Goal: Learn about a topic

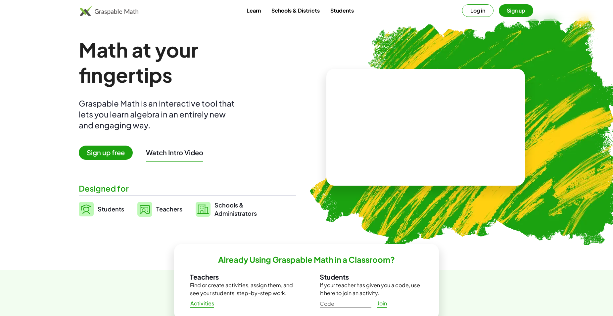
click at [393, 124] on video at bounding box center [425, 128] width 99 height 50
click at [113, 211] on span "Students" at bounding box center [111, 209] width 26 height 8
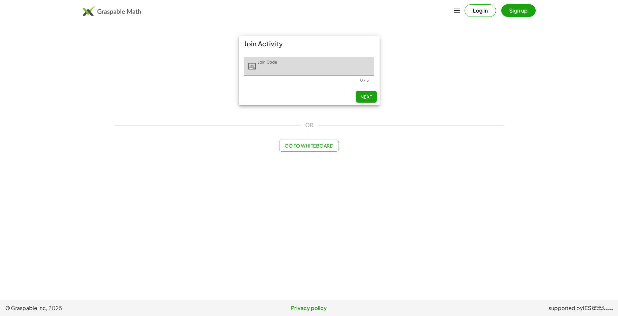
click at [300, 145] on span "Go to Whiteboard" at bounding box center [309, 146] width 49 height 6
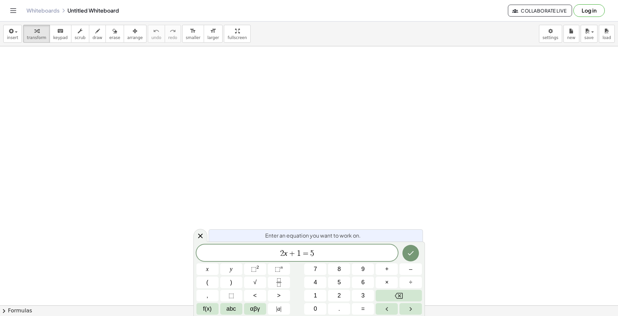
scroll to position [39, 4]
click at [413, 245] on button "Done" at bounding box center [411, 253] width 17 height 17
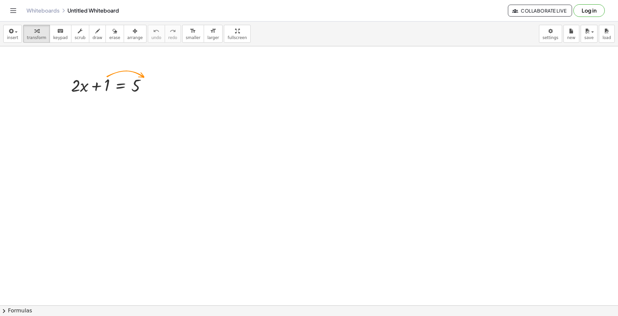
click at [29, 306] on button "chevron_right Formulas" at bounding box center [309, 310] width 618 height 11
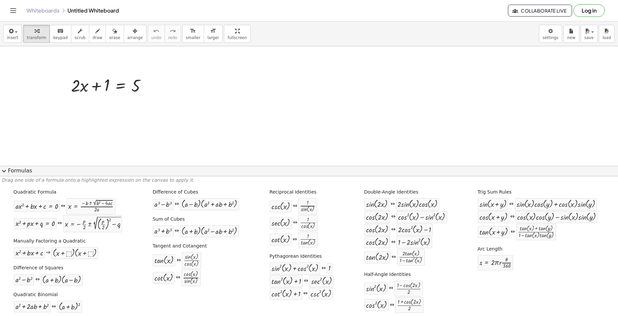
scroll to position [0, 0]
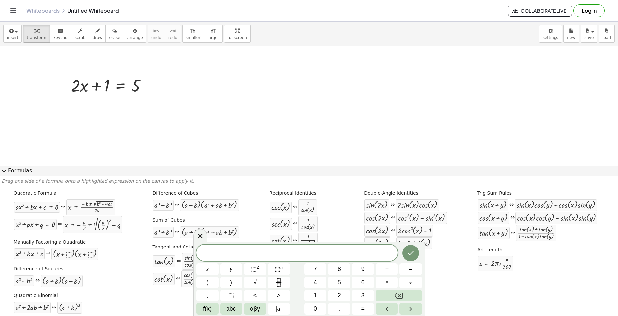
scroll to position [6, 0]
